Goal: Information Seeking & Learning: Learn about a topic

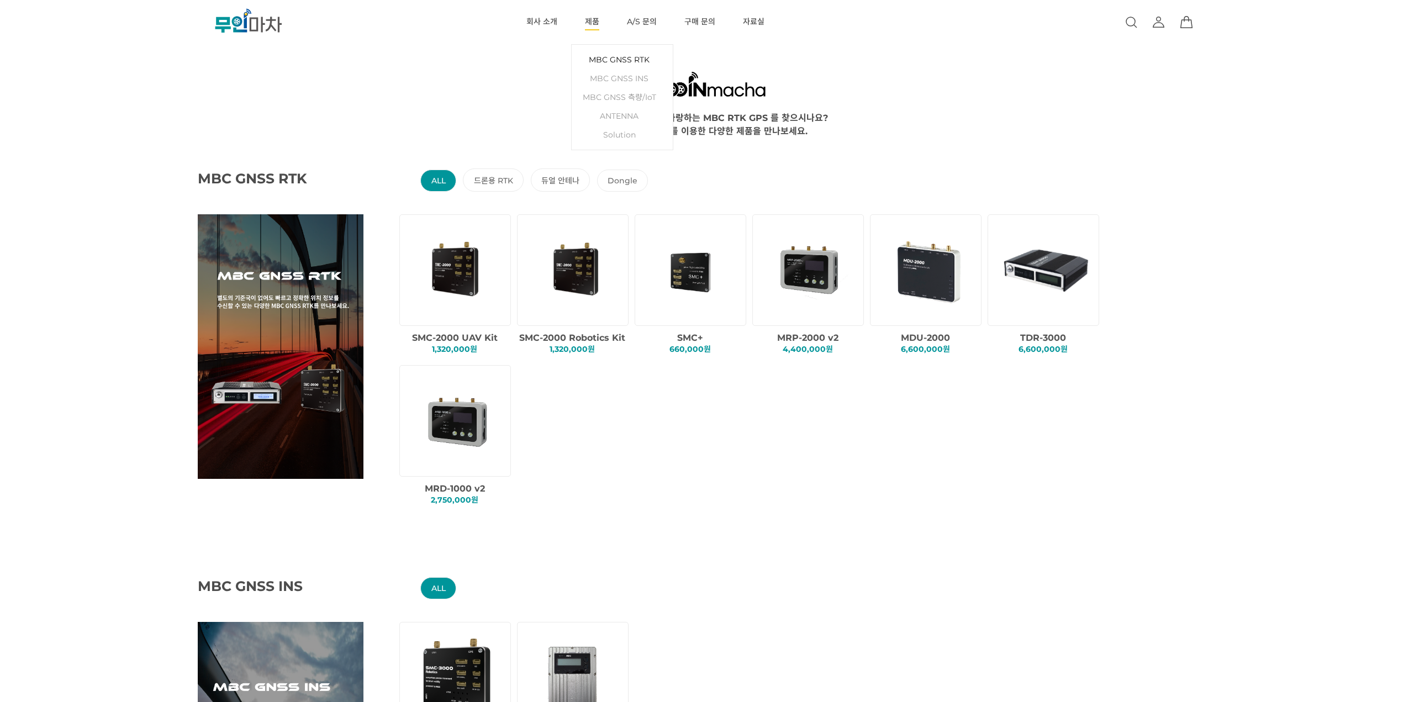
click at [611, 57] on link "MBC GNSS RTK" at bounding box center [622, 59] width 90 height 19
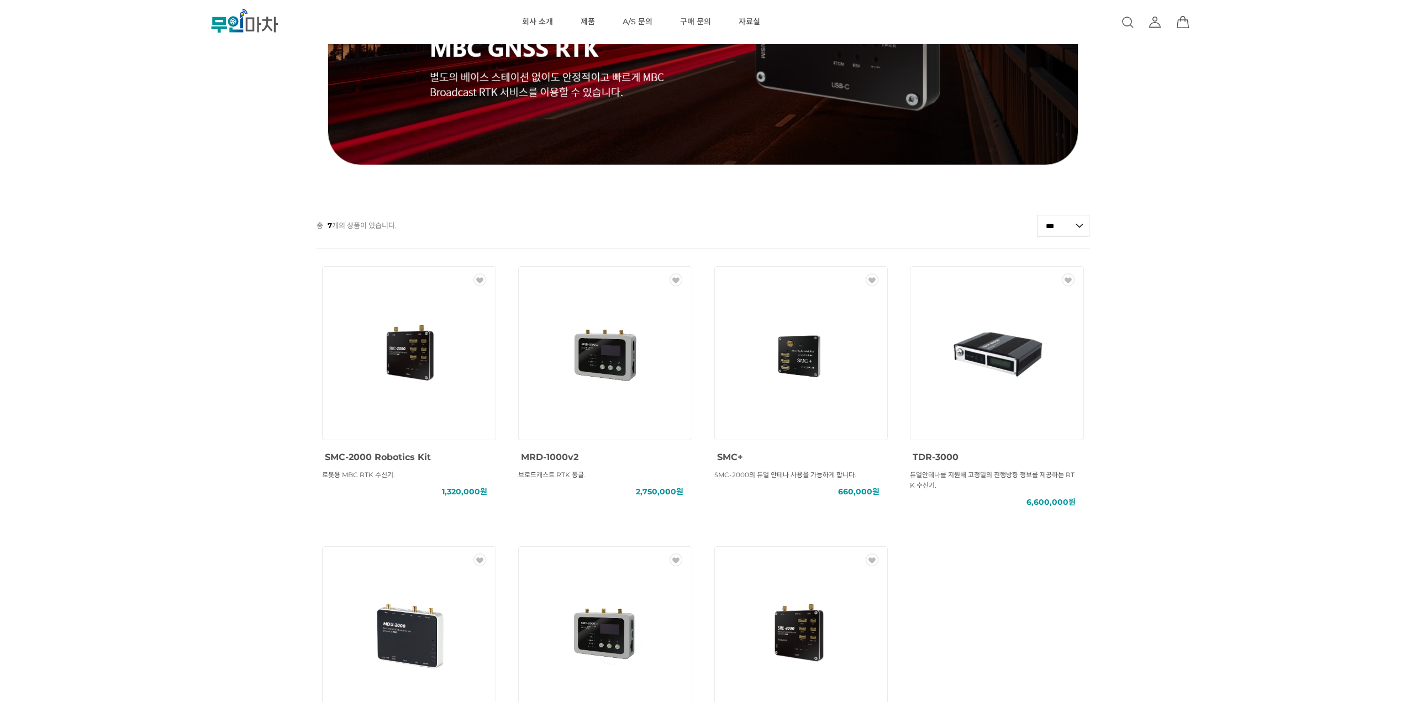
drag, startPoint x: 134, startPoint y: 219, endPoint x: 130, endPoint y: 201, distance: 19.2
click at [130, 201] on div at bounding box center [703, 204] width 1406 height 22
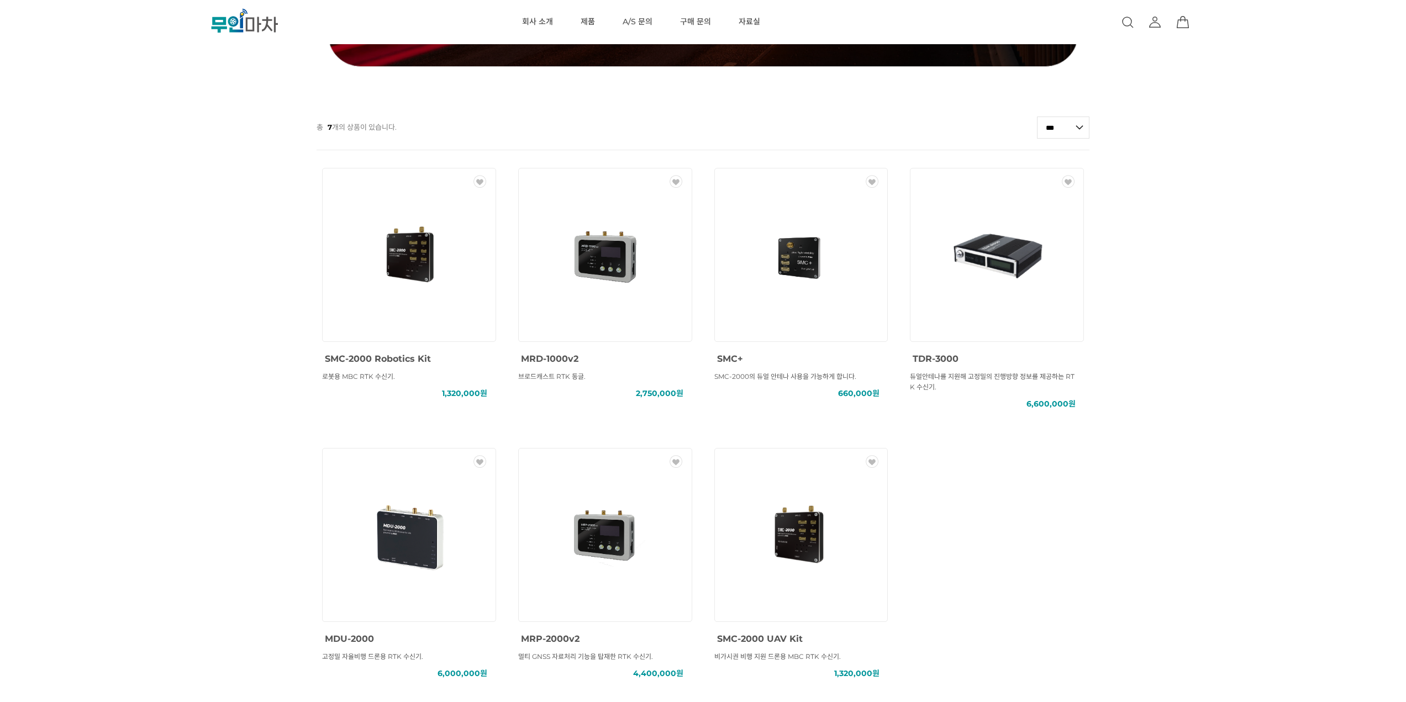
scroll to position [387, 0]
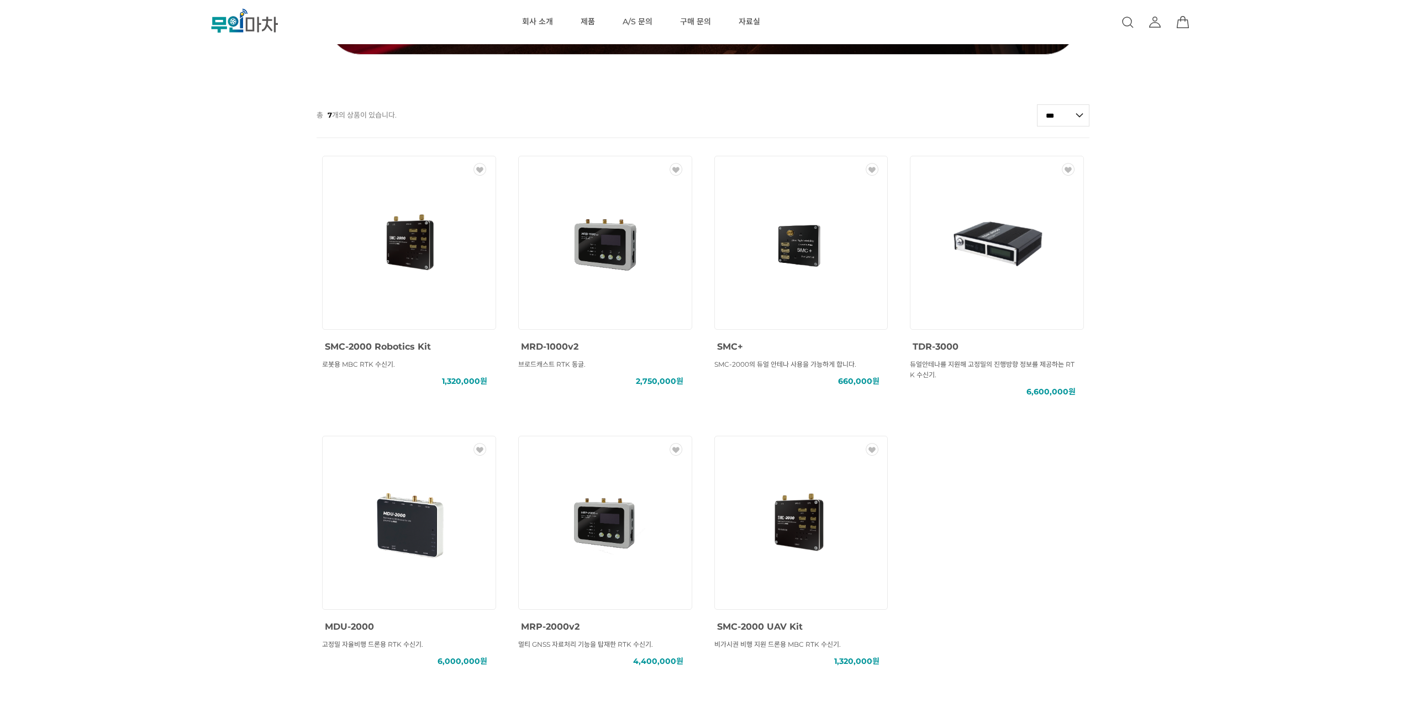
drag, startPoint x: 95, startPoint y: 208, endPoint x: 96, endPoint y: 190, distance: 17.7
click at [96, 190] on div "MBC GNSS RTK () MBC GNSS INS () MBC GNSS 측량/IoT () ANTENNA () SOLUTION () 총 7 개…" at bounding box center [703, 212] width 1406 height 1087
click at [825, 264] on img at bounding box center [800, 242] width 99 height 99
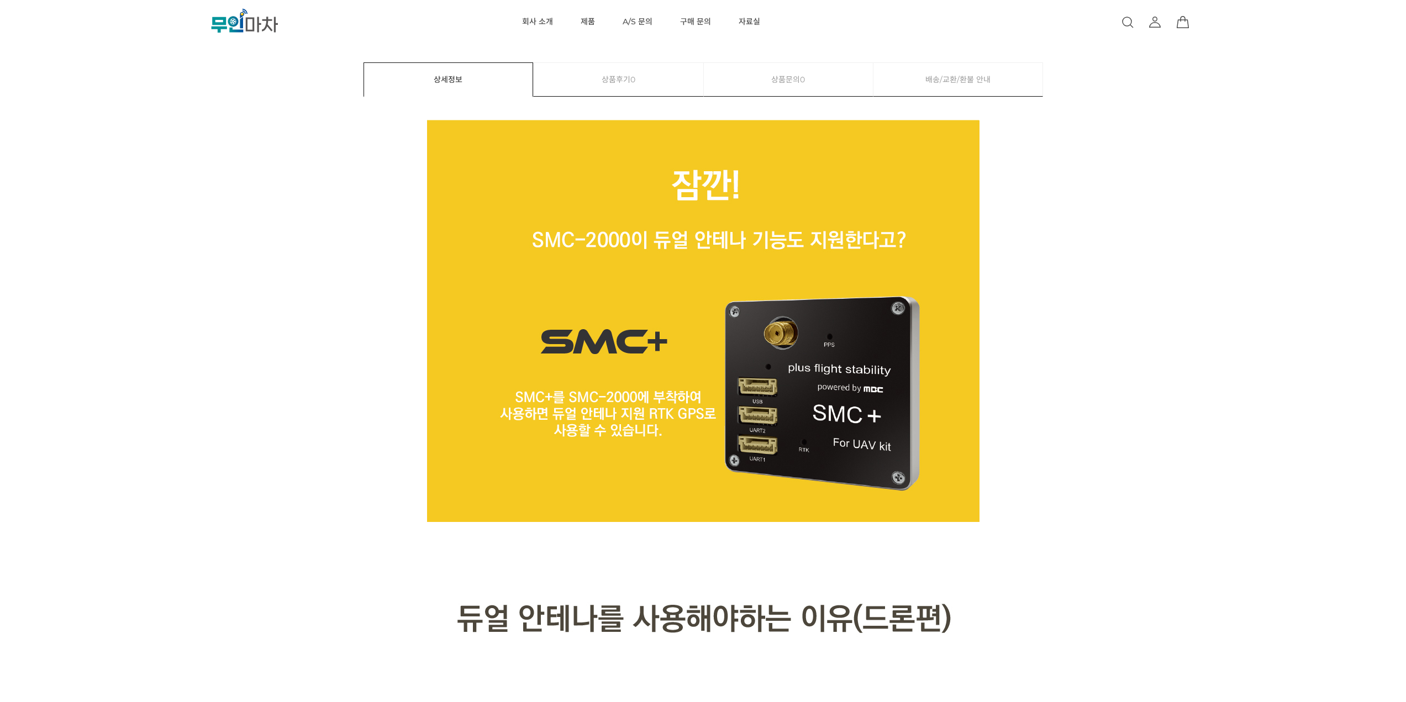
scroll to position [442, 0]
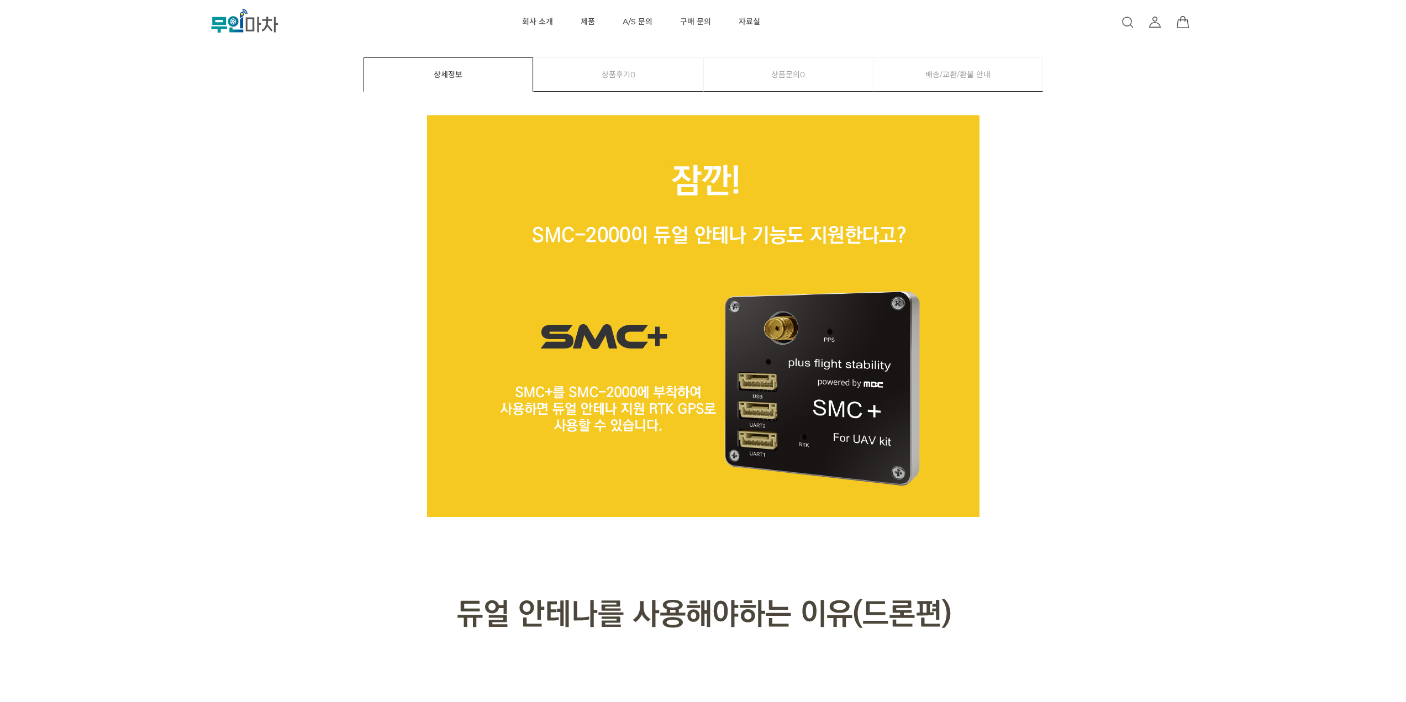
drag, startPoint x: 1079, startPoint y: 233, endPoint x: 1078, endPoint y: 217, distance: 16.6
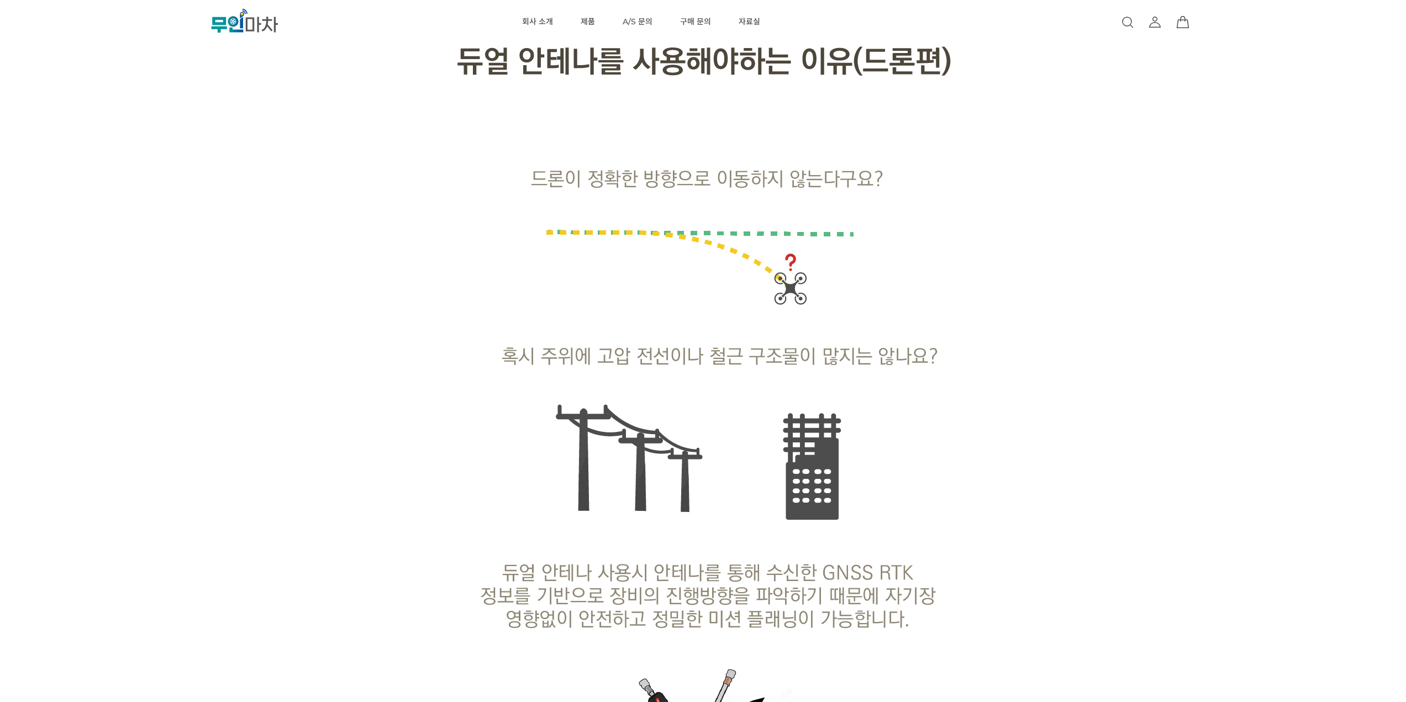
scroll to position [1326, 0]
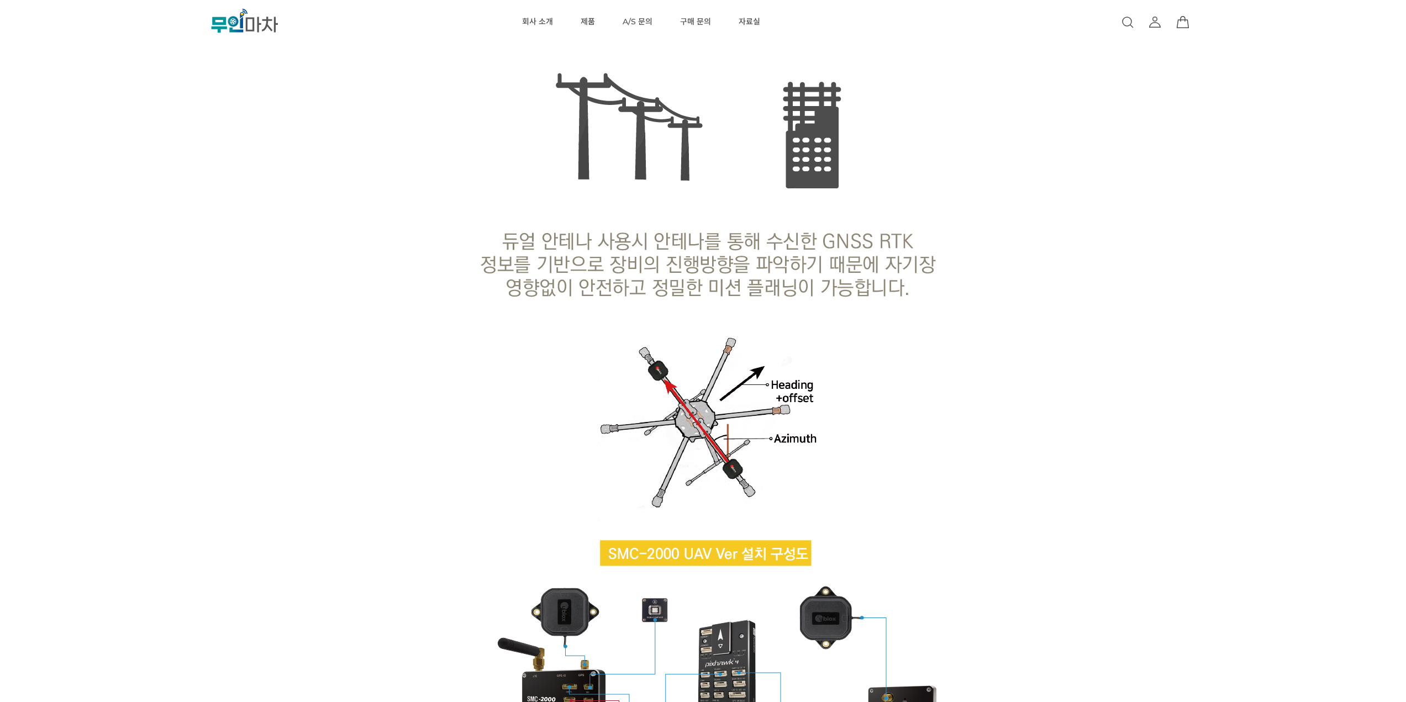
drag, startPoint x: 1044, startPoint y: 231, endPoint x: 1045, endPoint y: 226, distance: 5.6
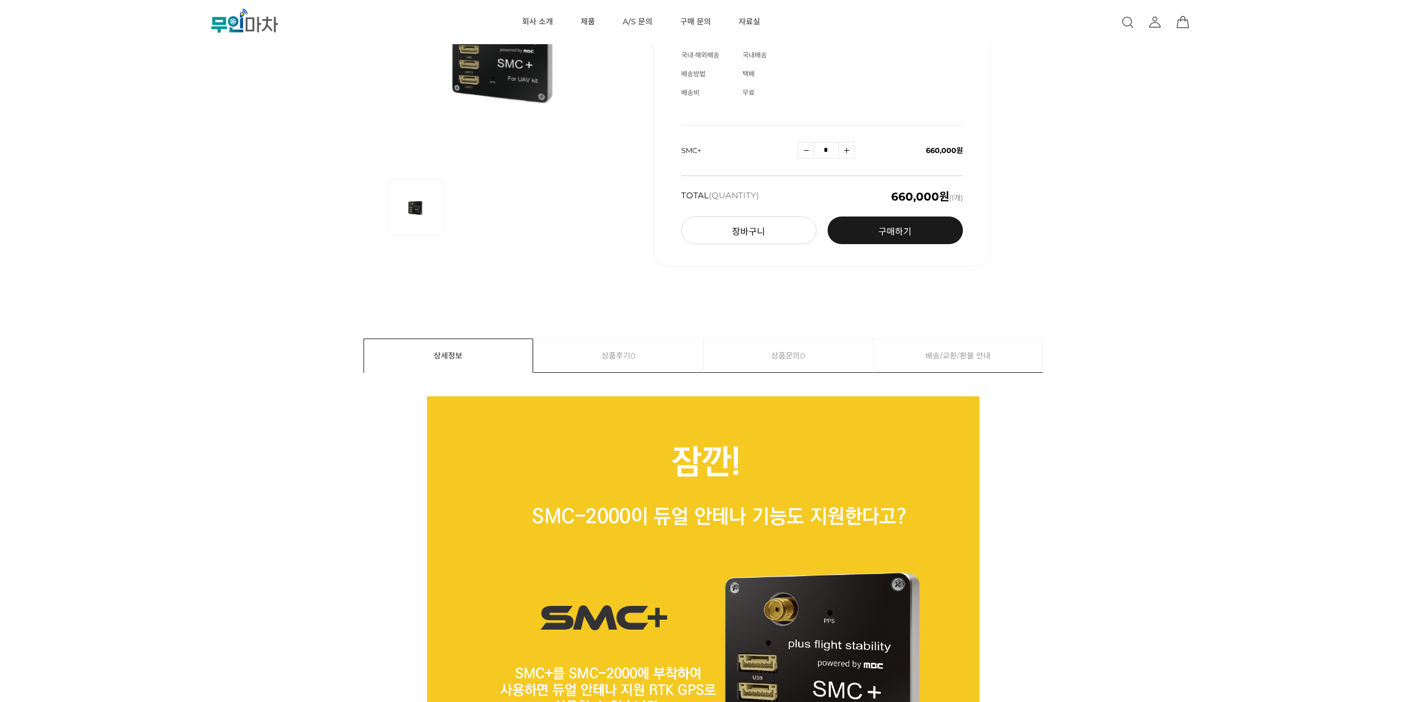
scroll to position [0, 0]
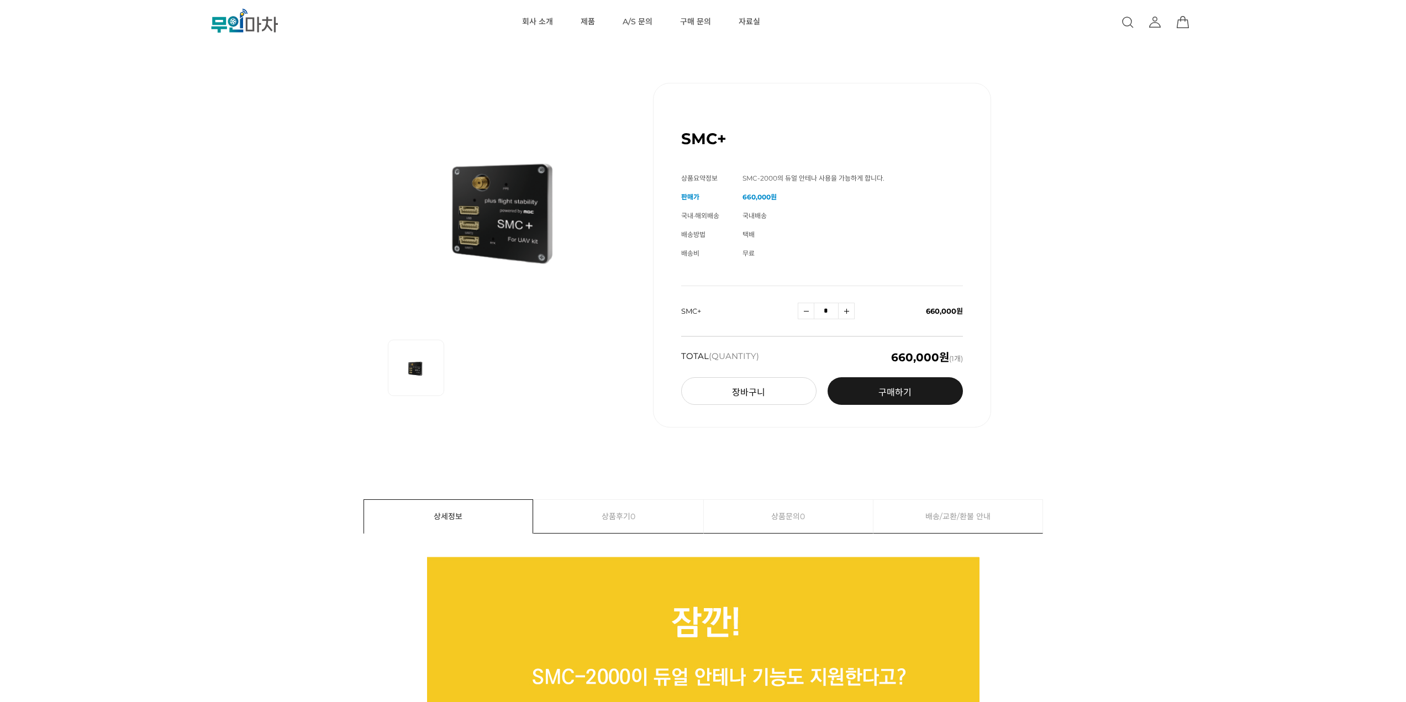
drag, startPoint x: 1047, startPoint y: 218, endPoint x: 1054, endPoint y: 208, distance: 11.9
click at [1054, 208] on div "SMC+ (해외배송 가능상품) 기본 정보 상품명 SMC+ 상품요약정보 SMC-2000의 듀얼 안테나 사용을 가능하게 합니다. 판매가" at bounding box center [703, 255] width 1266 height 400
click at [186, 161] on div "SMC+ (해외배송 가능상품) 기본 정보 상품명 SMC+ 상품요약정보 SMC-2000의 듀얼 안테나 사용을 가능하게 합니다. 판매가" at bounding box center [703, 255] width 1266 height 400
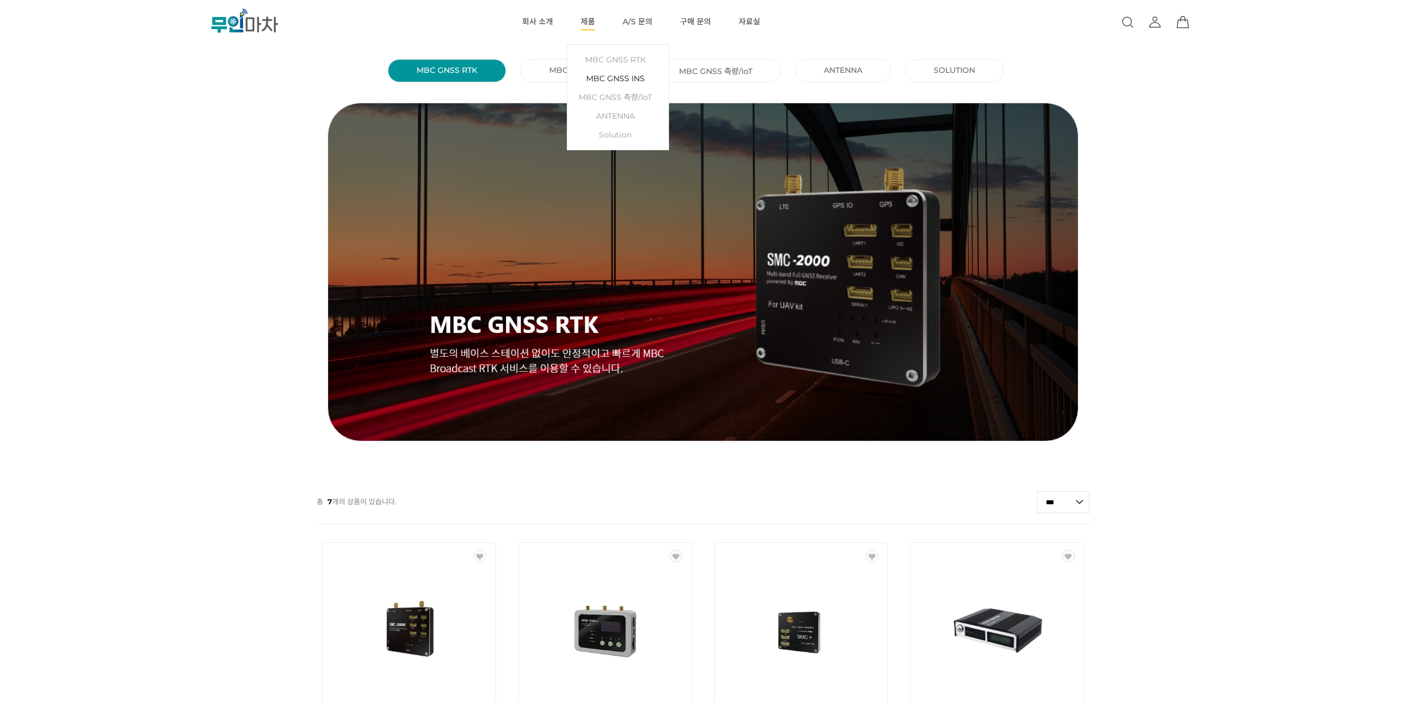
click at [588, 76] on link "MBC GNSS INS" at bounding box center [618, 78] width 90 height 19
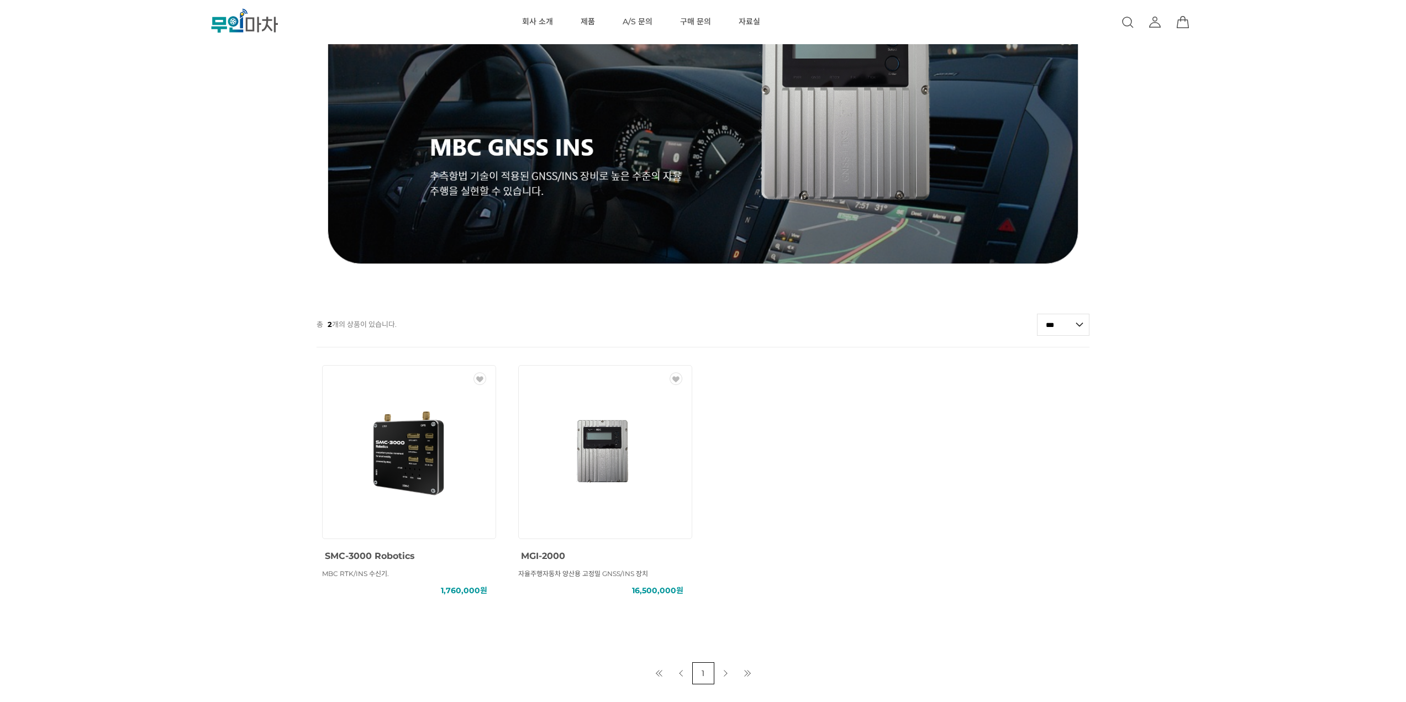
scroll to position [221, 0]
